Goal: Task Accomplishment & Management: Manage account settings

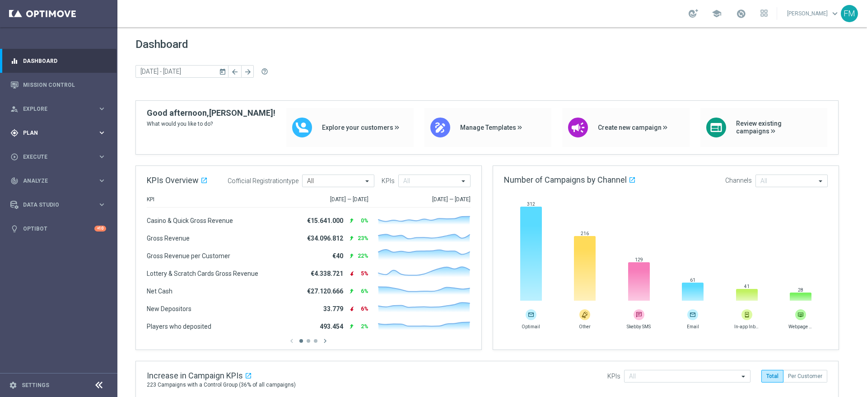
click at [68, 130] on span "Plan" at bounding box center [60, 132] width 75 height 5
click at [39, 154] on link "Target Groups" at bounding box center [58, 151] width 70 height 7
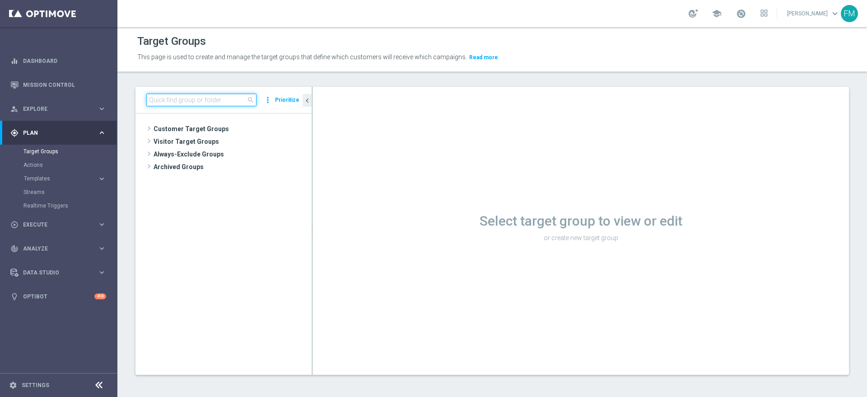
click at [231, 102] on input at bounding box center [201, 100] width 110 height 13
paste input "Risk of Churn Master + Talent > 100"
type input "Risk of Churn Master + Talent > 100"
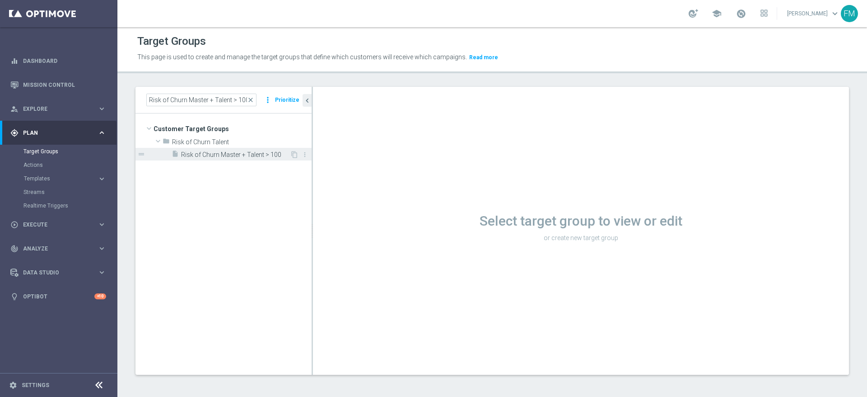
click at [256, 150] on div "insert_drive_file Risk of Churn Master + Talent > 100" at bounding box center [231, 154] width 118 height 13
drag, startPoint x: 293, startPoint y: 155, endPoint x: 266, endPoint y: 217, distance: 67.2
click at [0, 0] on icon "content_copy" at bounding box center [0, 0] width 0 height 0
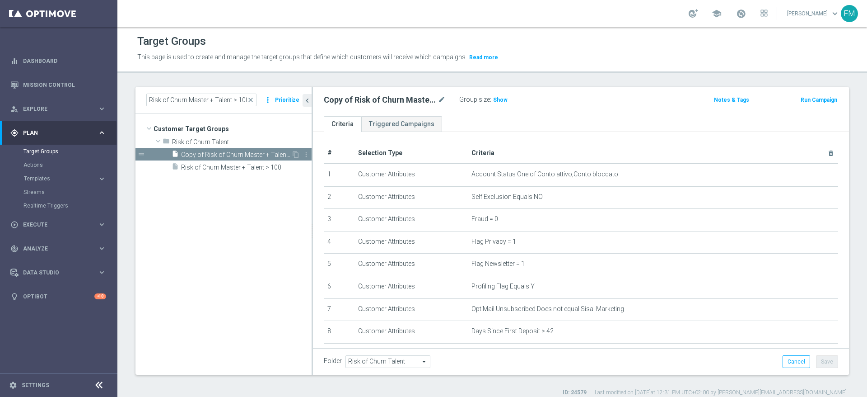
click at [245, 150] on div "insert_drive_file Copy of Risk of Churn Master + Talent > 100" at bounding box center [232, 154] width 120 height 13
click at [283, 155] on span "Copy of Risk of Churn Master + Talent > 100" at bounding box center [236, 155] width 110 height 8
click at [306, 156] on icon "more_vert" at bounding box center [306, 154] width 7 height 7
click at [327, 184] on span "Delete" at bounding box center [329, 182] width 19 height 6
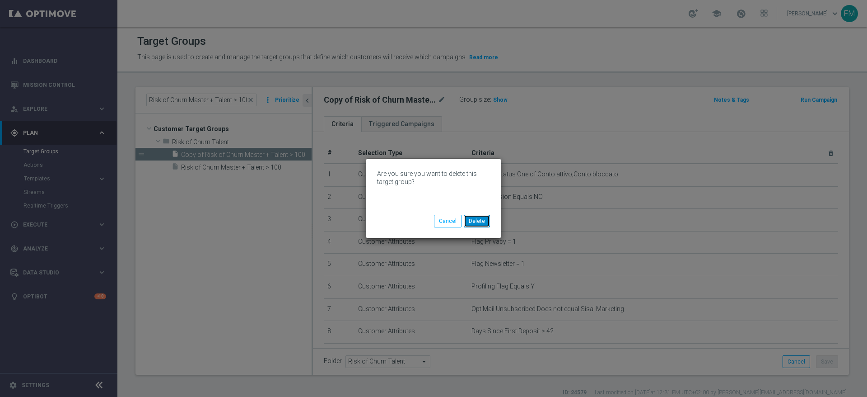
click at [480, 216] on button "Delete" at bounding box center [477, 221] width 26 height 13
